Goal: Use online tool/utility

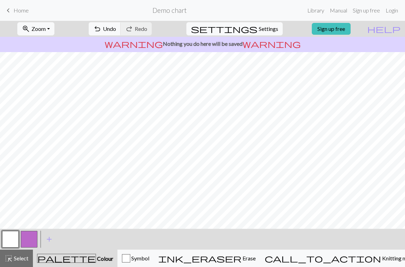
click at [31, 236] on button "button" at bounding box center [29, 239] width 17 height 17
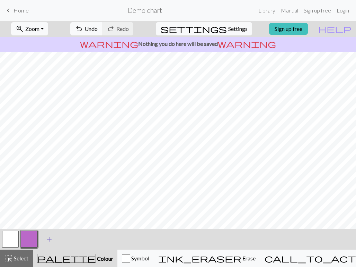
click at [50, 238] on span "add" at bounding box center [49, 239] width 8 height 10
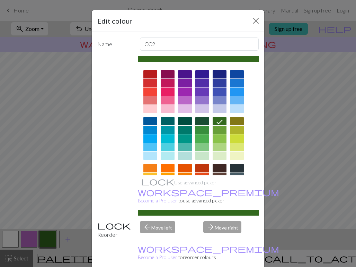
click at [238, 170] on div at bounding box center [237, 168] width 14 height 8
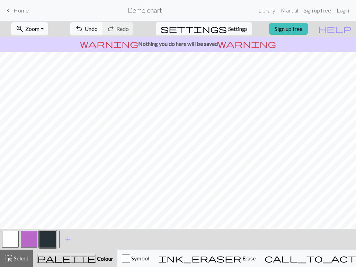
click at [17, 236] on button "button" at bounding box center [10, 239] width 17 height 17
click at [51, 237] on button "button" at bounding box center [48, 239] width 17 height 17
click at [9, 240] on button "button" at bounding box center [10, 239] width 17 height 17
click at [43, 240] on button "button" at bounding box center [48, 239] width 17 height 17
click at [13, 238] on button "button" at bounding box center [10, 239] width 17 height 17
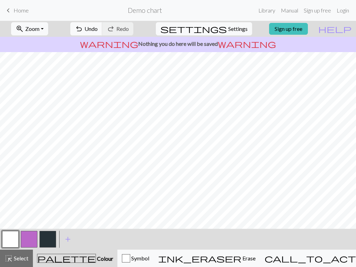
click at [46, 242] on button "button" at bounding box center [48, 239] width 17 height 17
click at [8, 238] on button "button" at bounding box center [10, 239] width 17 height 17
click at [46, 241] on button "button" at bounding box center [48, 239] width 17 height 17
click at [14, 244] on button "button" at bounding box center [10, 239] width 17 height 17
click at [49, 237] on button "button" at bounding box center [48, 239] width 17 height 17
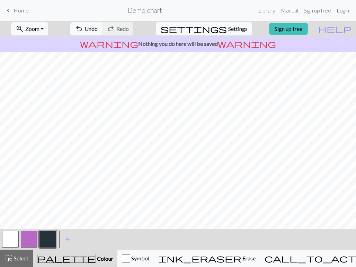
click at [14, 240] on button "button" at bounding box center [10, 239] width 17 height 17
click at [46, 235] on button "button" at bounding box center [48, 239] width 17 height 17
click at [15, 237] on button "button" at bounding box center [10, 239] width 17 height 17
click at [51, 236] on button "button" at bounding box center [48, 239] width 17 height 17
click at [12, 239] on button "button" at bounding box center [10, 239] width 17 height 17
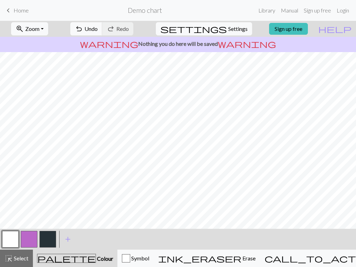
click at [10, 241] on button "button" at bounding box center [10, 239] width 17 height 17
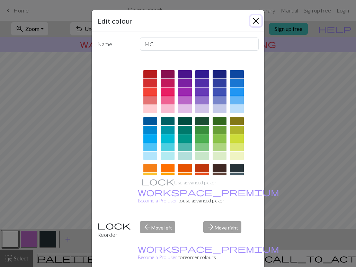
click at [258, 21] on button "Close" at bounding box center [256, 20] width 11 height 11
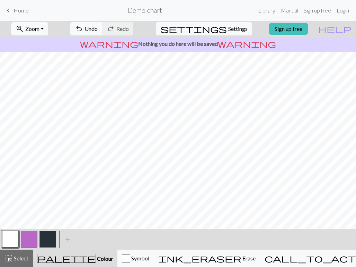
click at [44, 243] on button "button" at bounding box center [48, 239] width 17 height 17
click at [12, 241] on button "button" at bounding box center [10, 239] width 17 height 17
click at [51, 241] on button "button" at bounding box center [48, 239] width 17 height 17
click at [14, 238] on button "button" at bounding box center [10, 239] width 17 height 17
click at [51, 237] on button "button" at bounding box center [48, 239] width 17 height 17
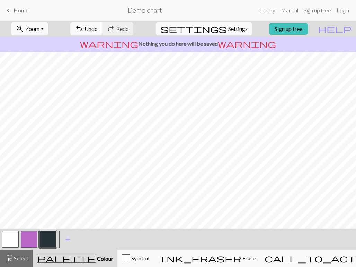
click at [14, 238] on button "button" at bounding box center [10, 239] width 17 height 17
